Goal: Task Accomplishment & Management: Manage account settings

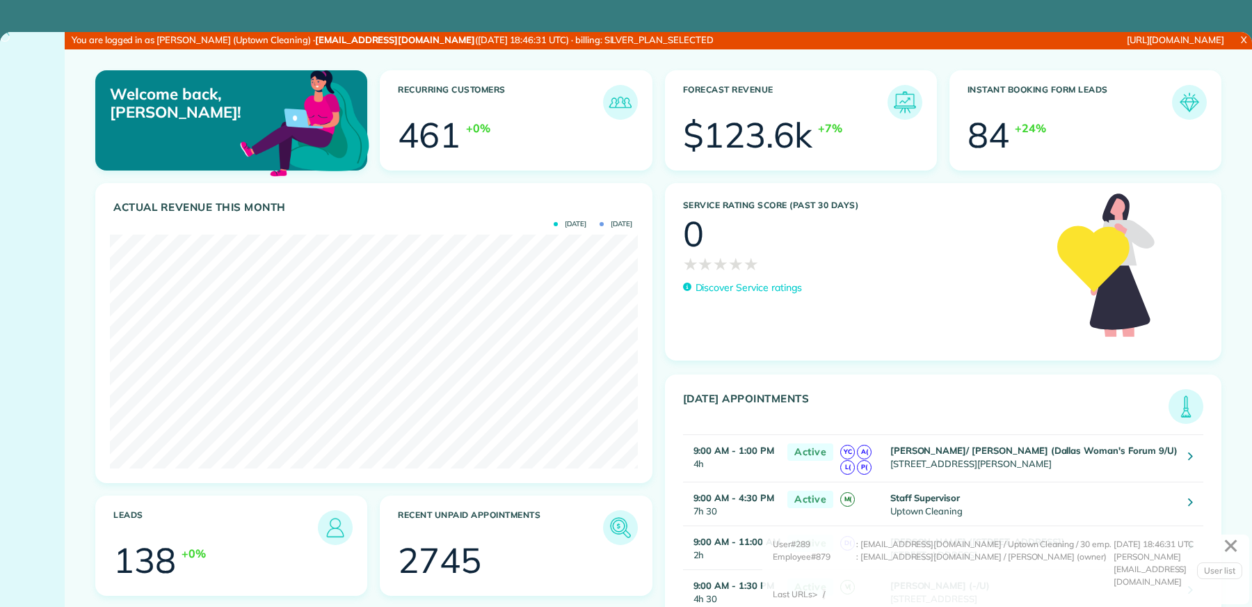
scroll to position [234, 528]
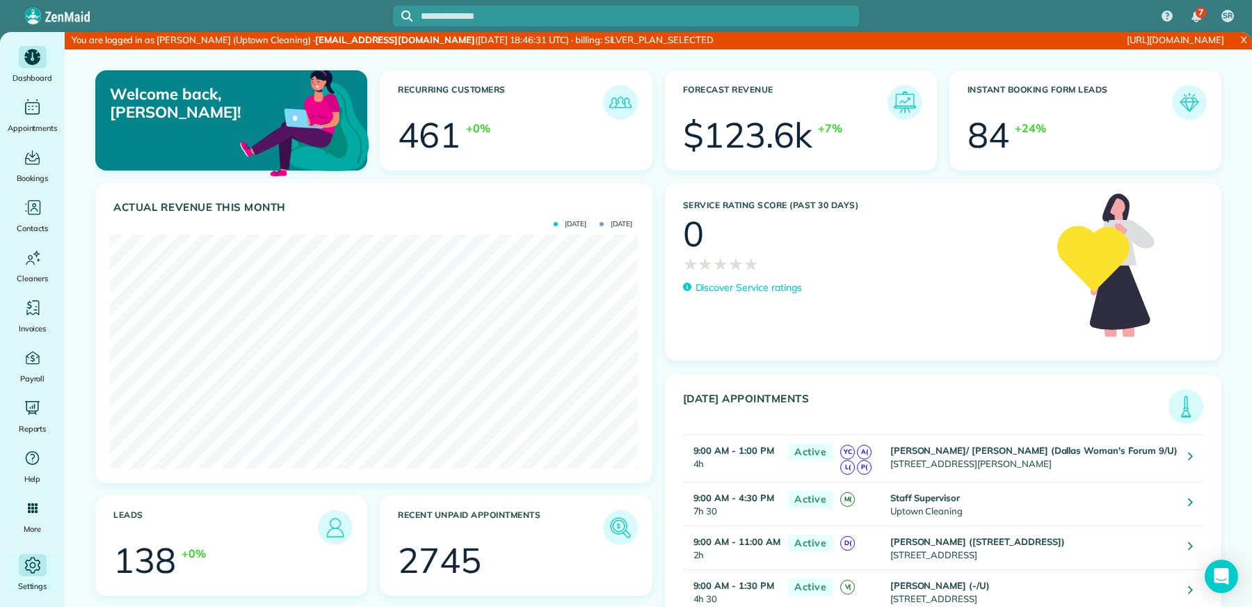
click at [37, 579] on span "Settings" at bounding box center [32, 586] width 29 height 14
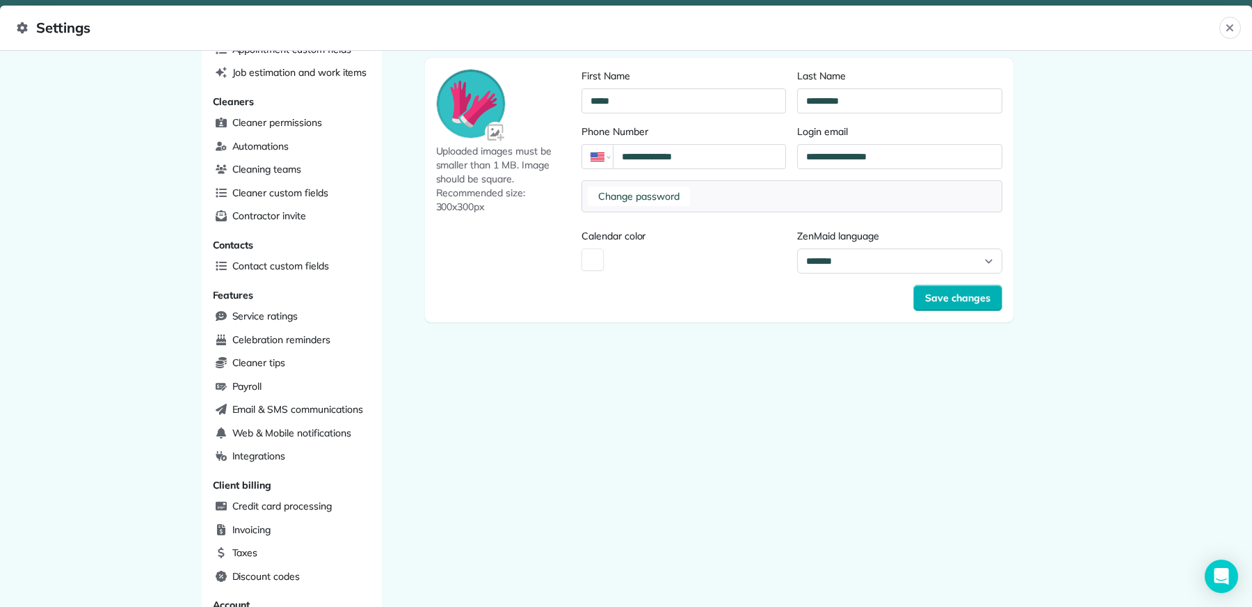
scroll to position [308, 0]
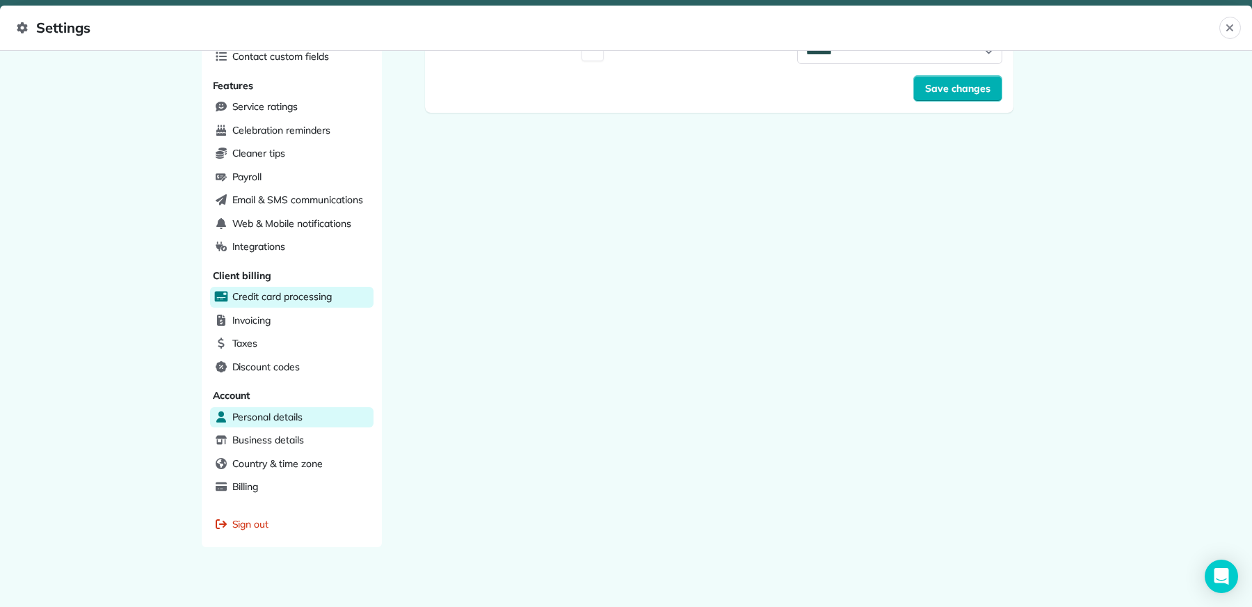
click at [309, 293] on span "Credit card processing" at bounding box center [281, 296] width 99 height 14
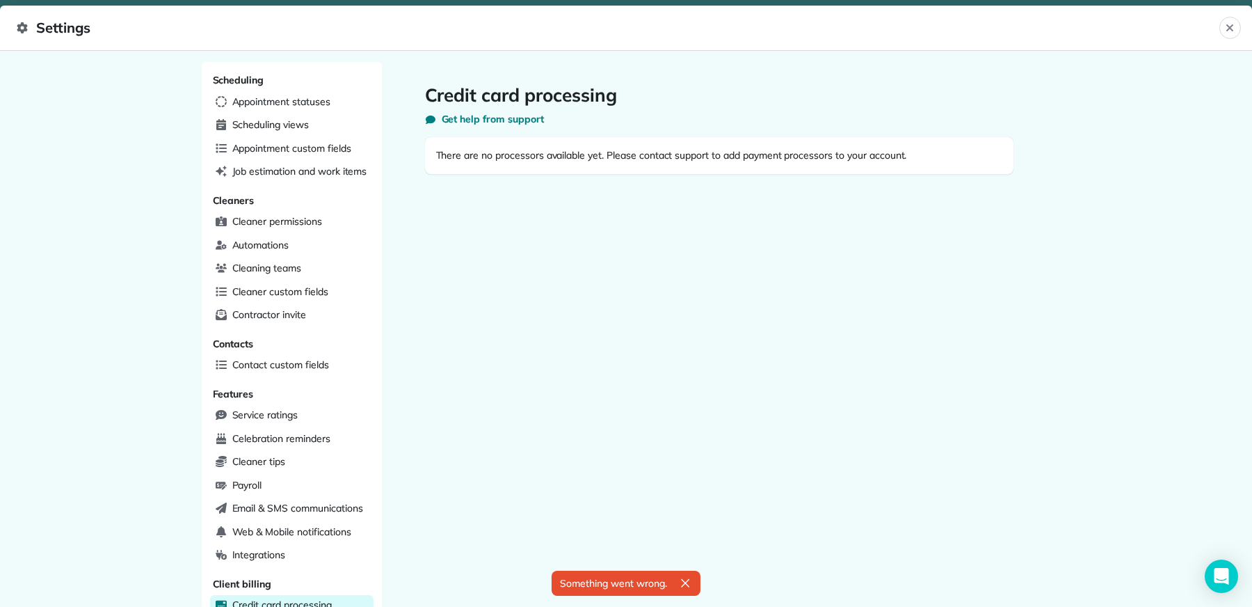
click at [645, 367] on div "Credit card processing Get help from support There are no processors available …" at bounding box center [719, 493] width 675 height 863
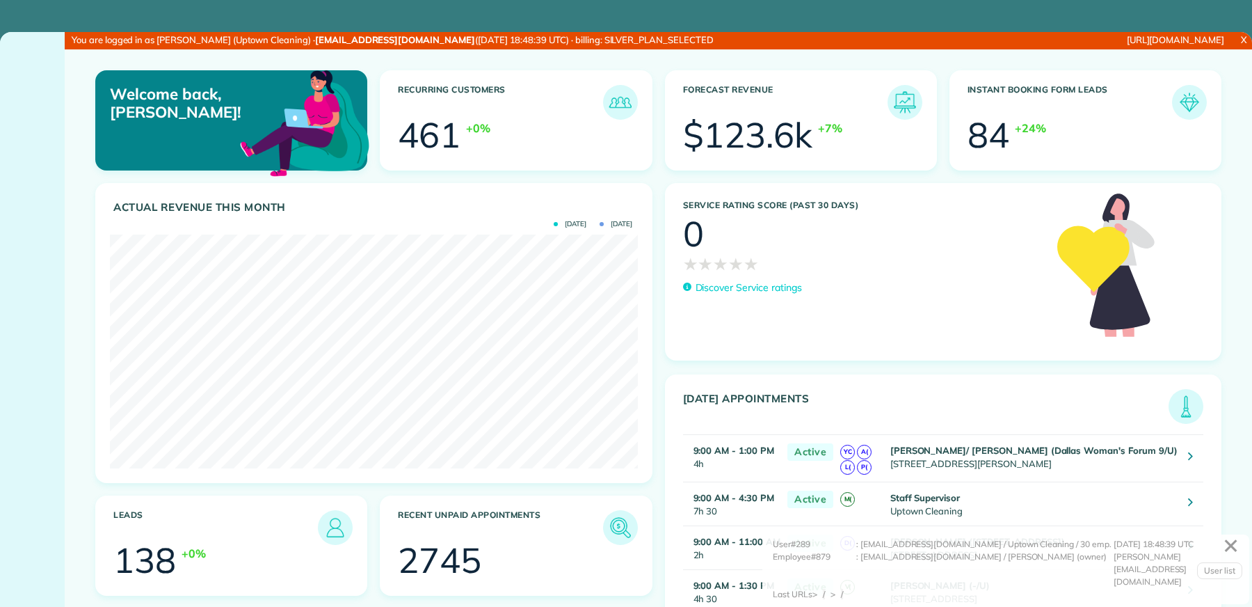
scroll to position [234, 528]
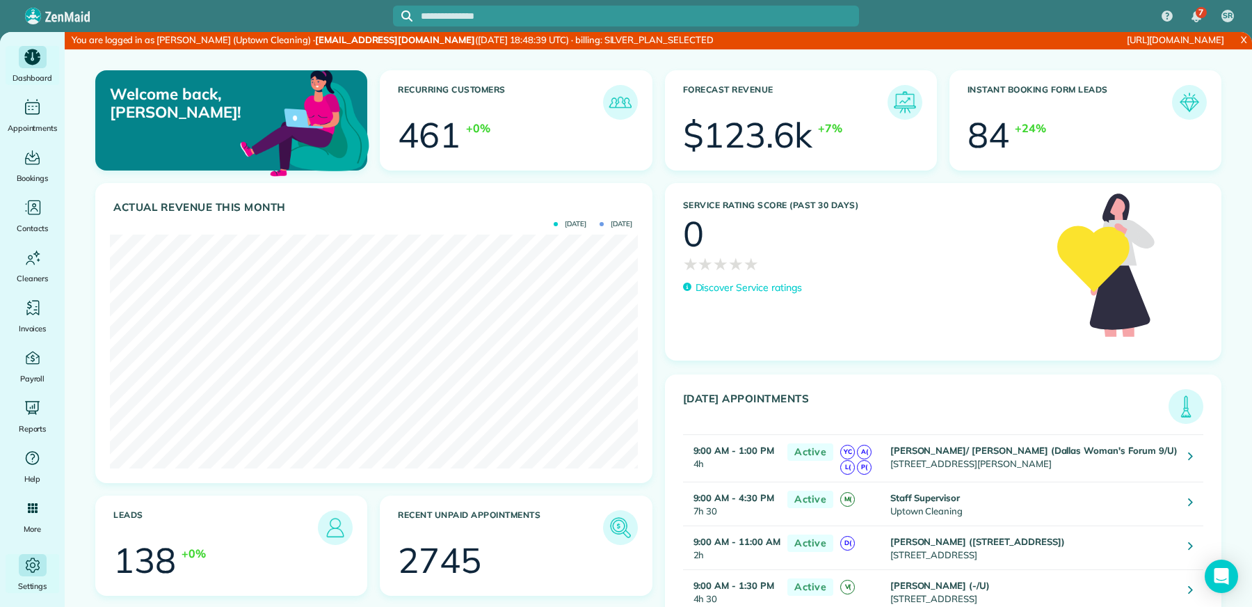
click at [42, 554] on div "Main" at bounding box center [33, 565] width 28 height 22
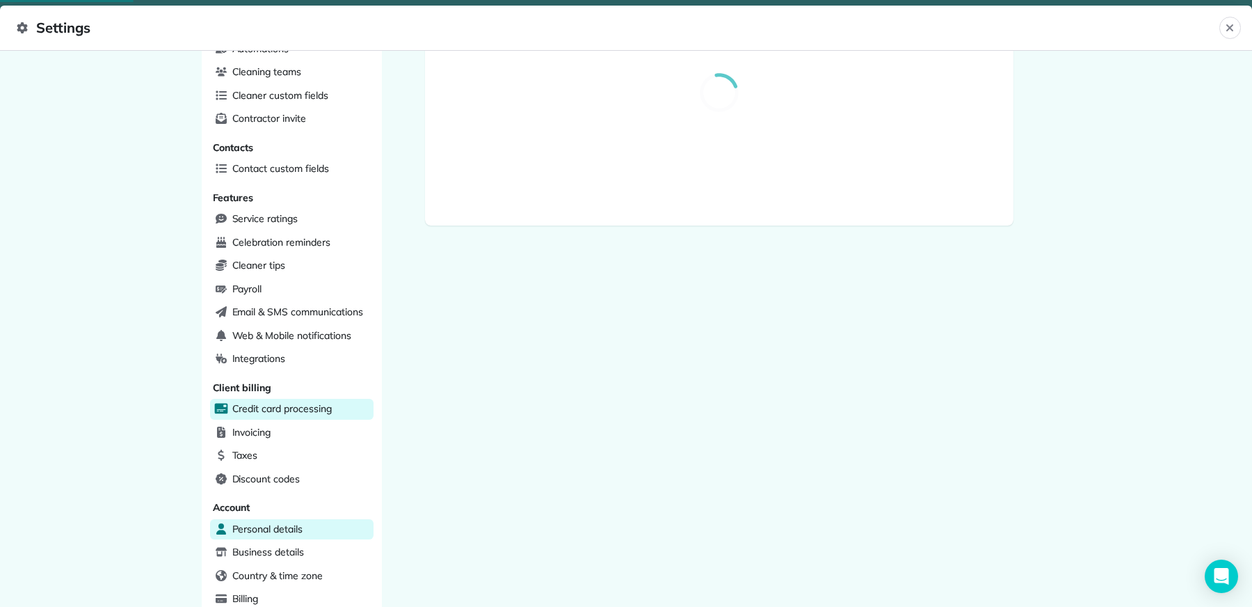
click at [306, 401] on span "Credit card processing" at bounding box center [281, 408] width 99 height 14
